Goal: Find contact information: Find contact information

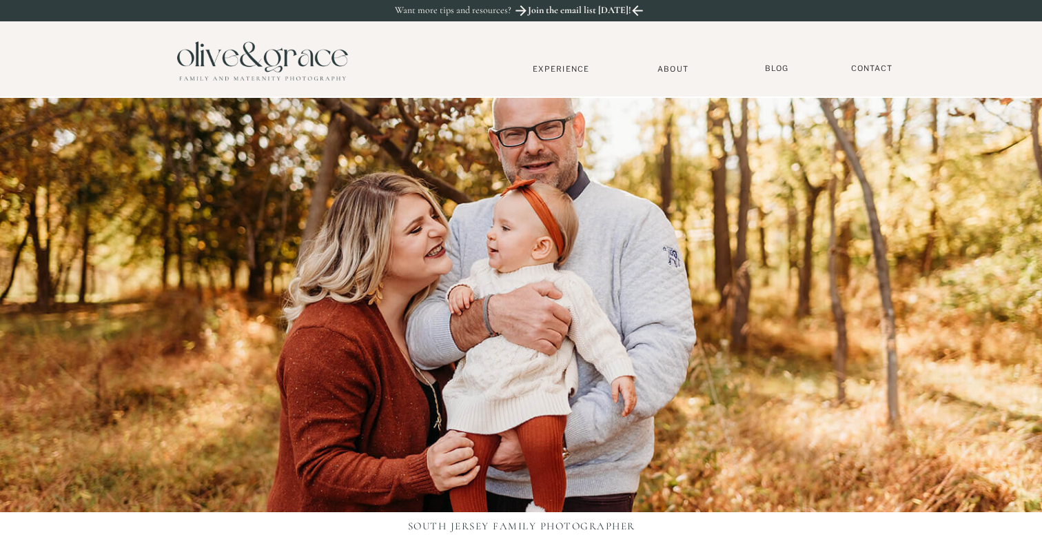
click at [662, 68] on nav "About" at bounding box center [673, 68] width 42 height 9
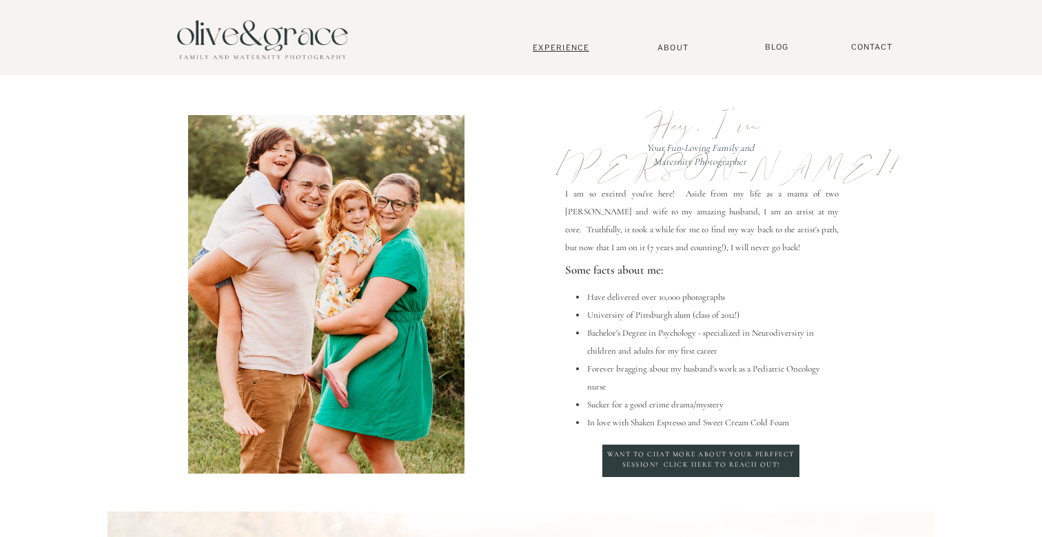
click at [547, 49] on nav "Experience" at bounding box center [561, 48] width 91 height 10
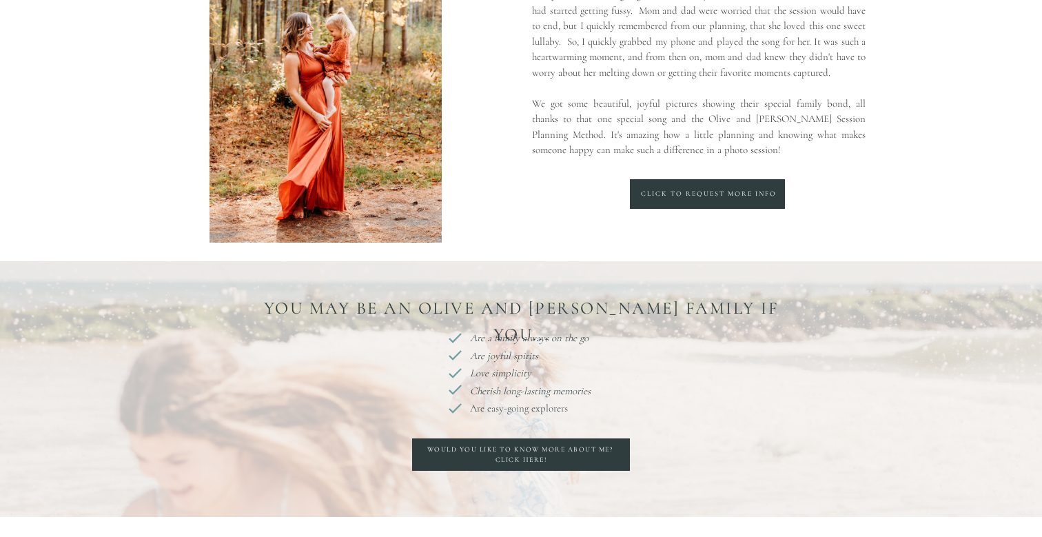
scroll to position [611, 0]
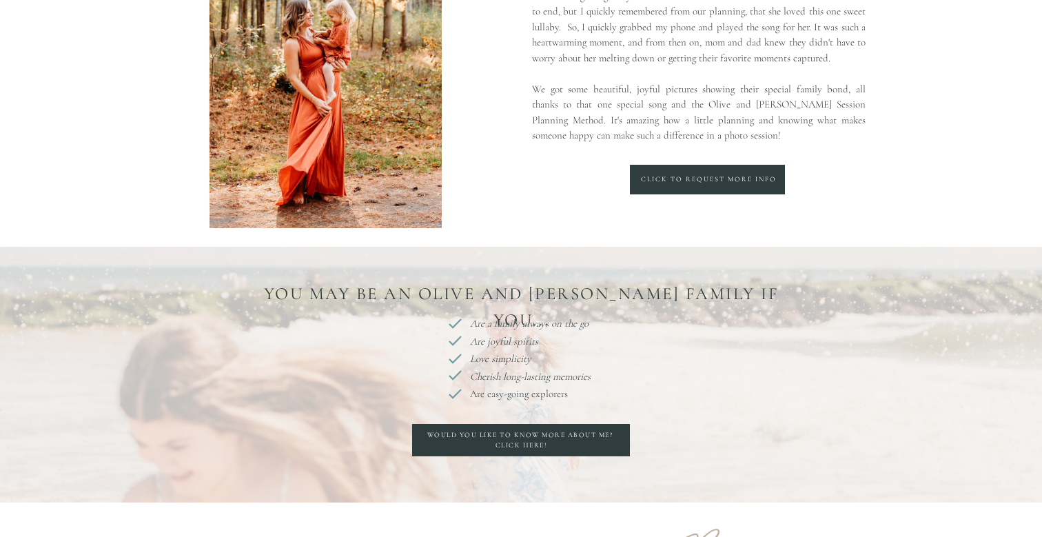
click at [709, 191] on div at bounding box center [707, 180] width 155 height 30
click at [708, 180] on div "Click to request more info" at bounding box center [709, 179] width 210 height 11
